Goal: Transaction & Acquisition: Purchase product/service

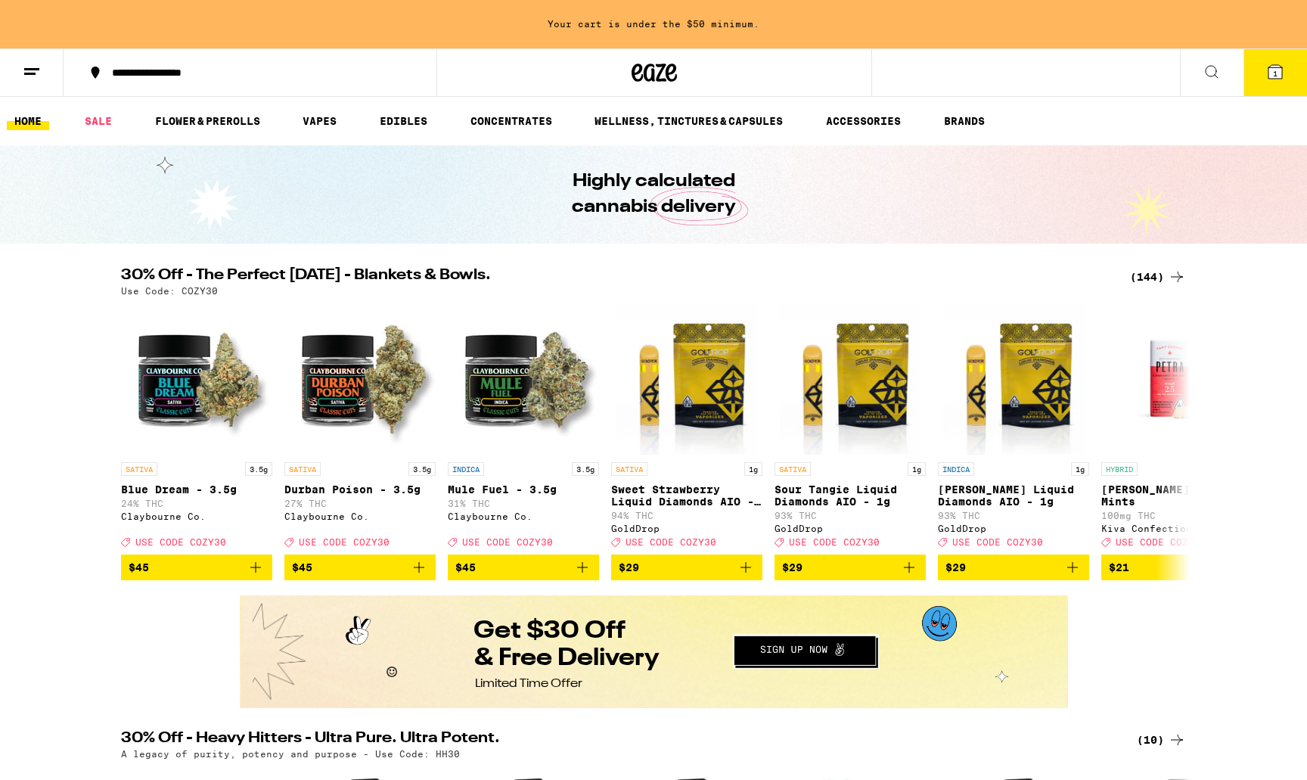
click at [1170, 282] on icon at bounding box center [1176, 277] width 18 height 18
